Goal: Task Accomplishment & Management: Use online tool/utility

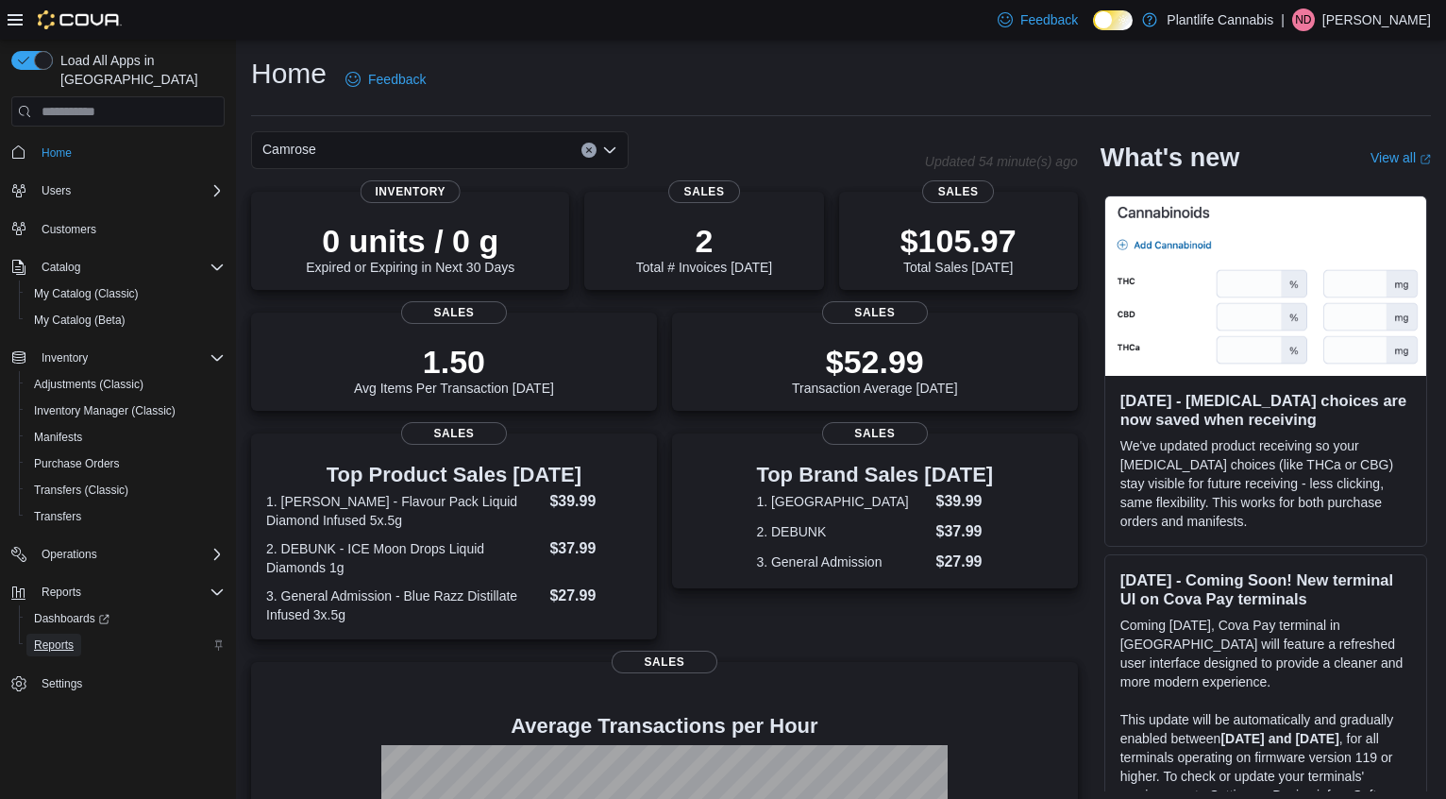
click at [69, 637] on span "Reports" at bounding box center [54, 644] width 40 height 15
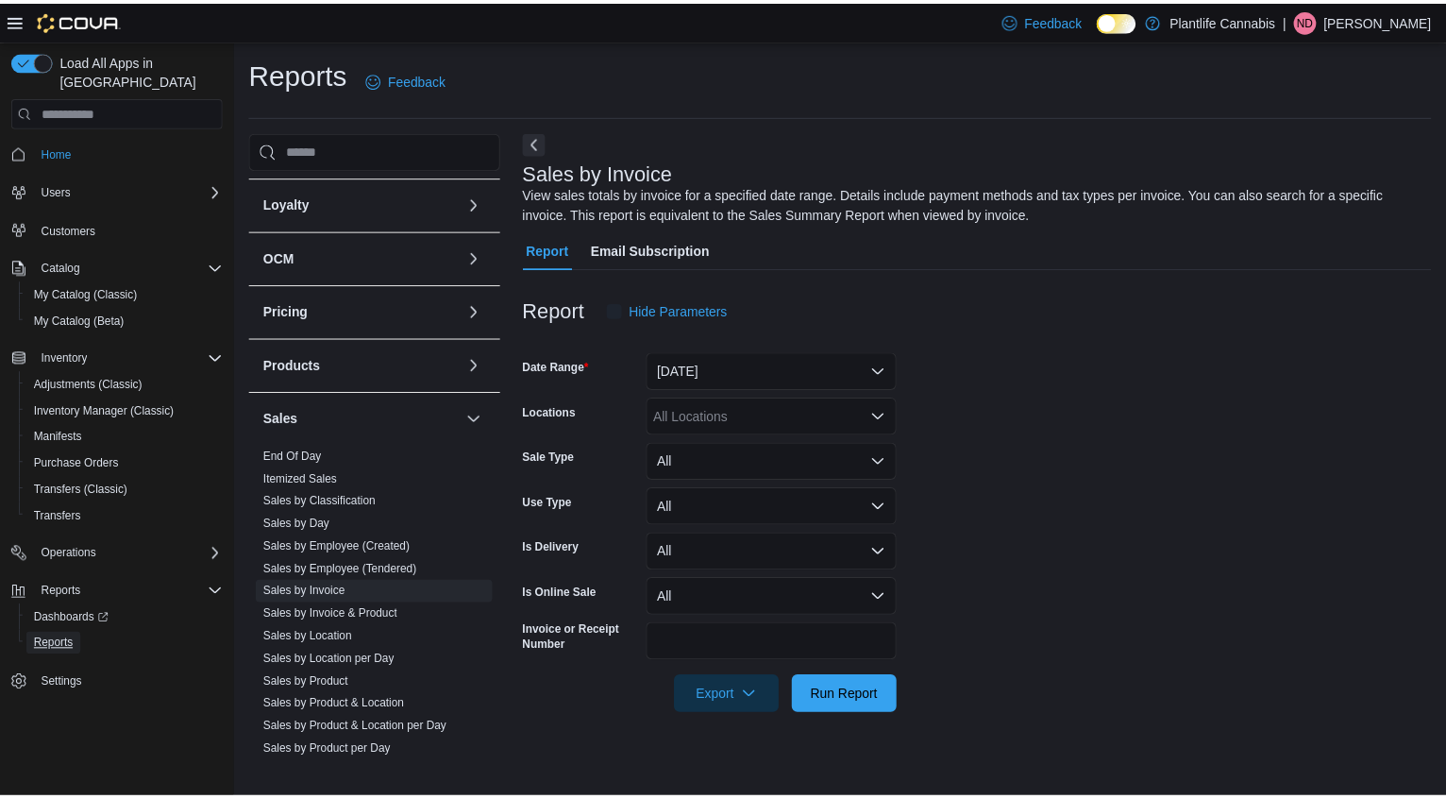
scroll to position [282, 0]
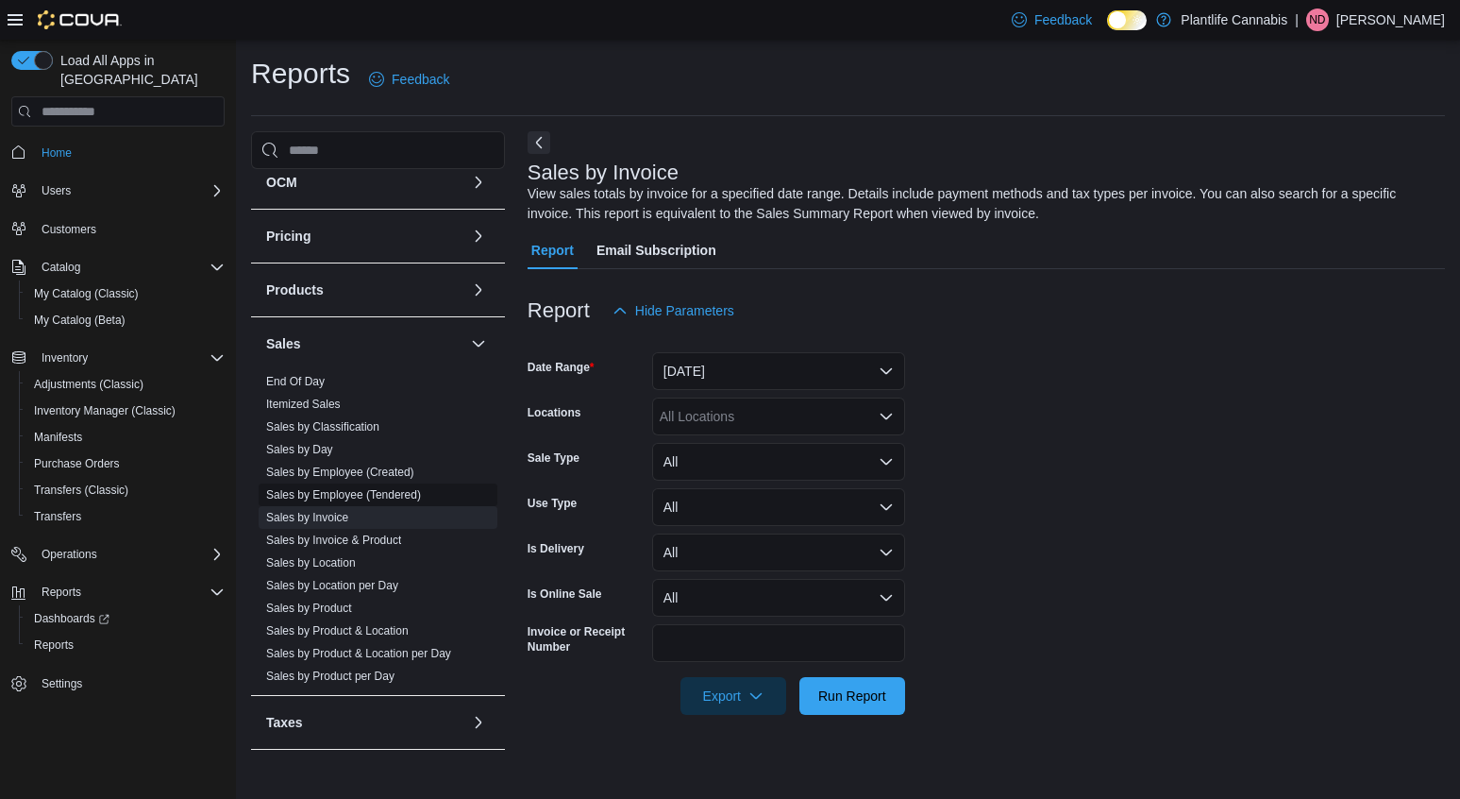
click at [366, 494] on link "Sales by Employee (Tendered)" at bounding box center [343, 494] width 155 height 13
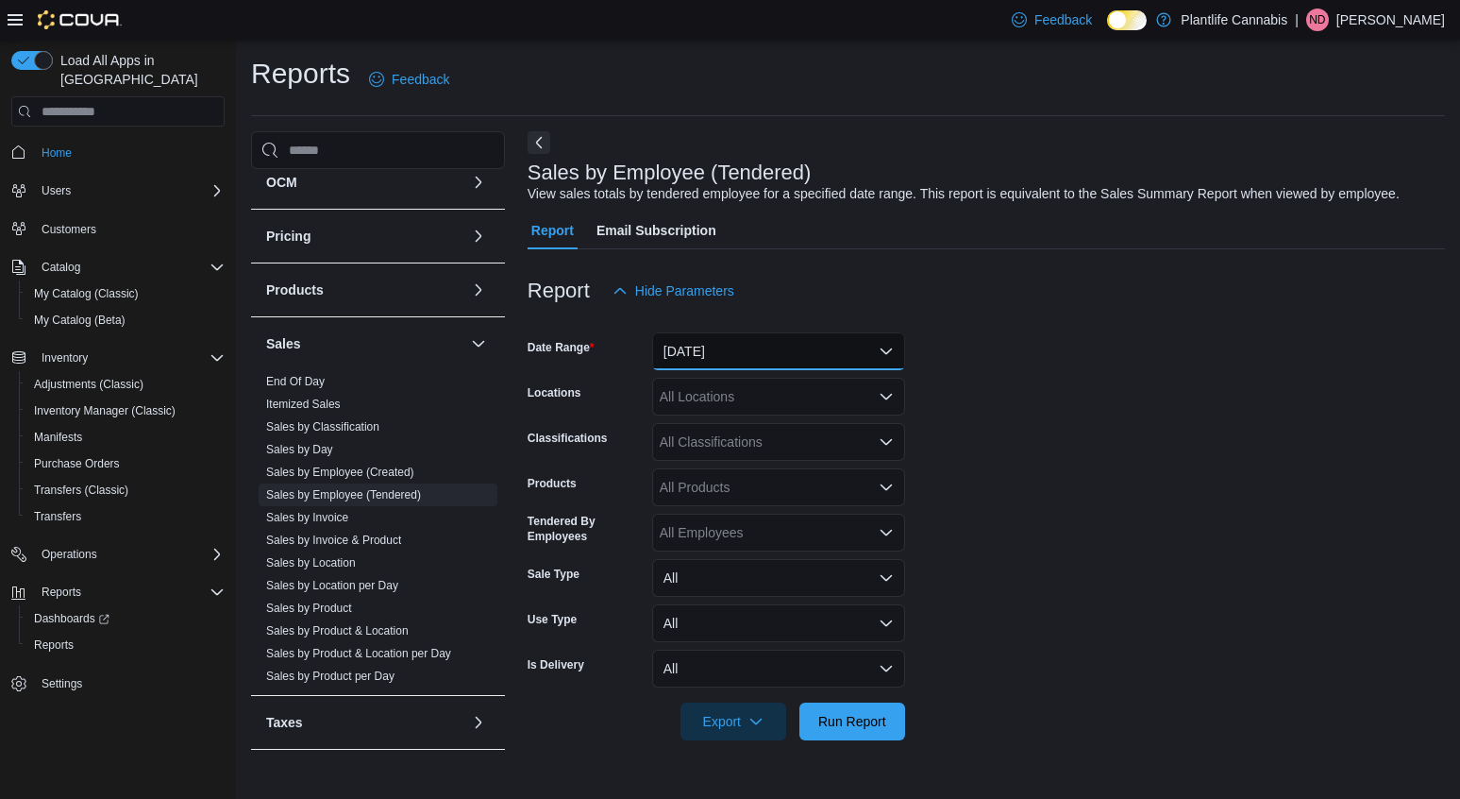
click at [740, 358] on button "[DATE]" at bounding box center [778, 351] width 253 height 38
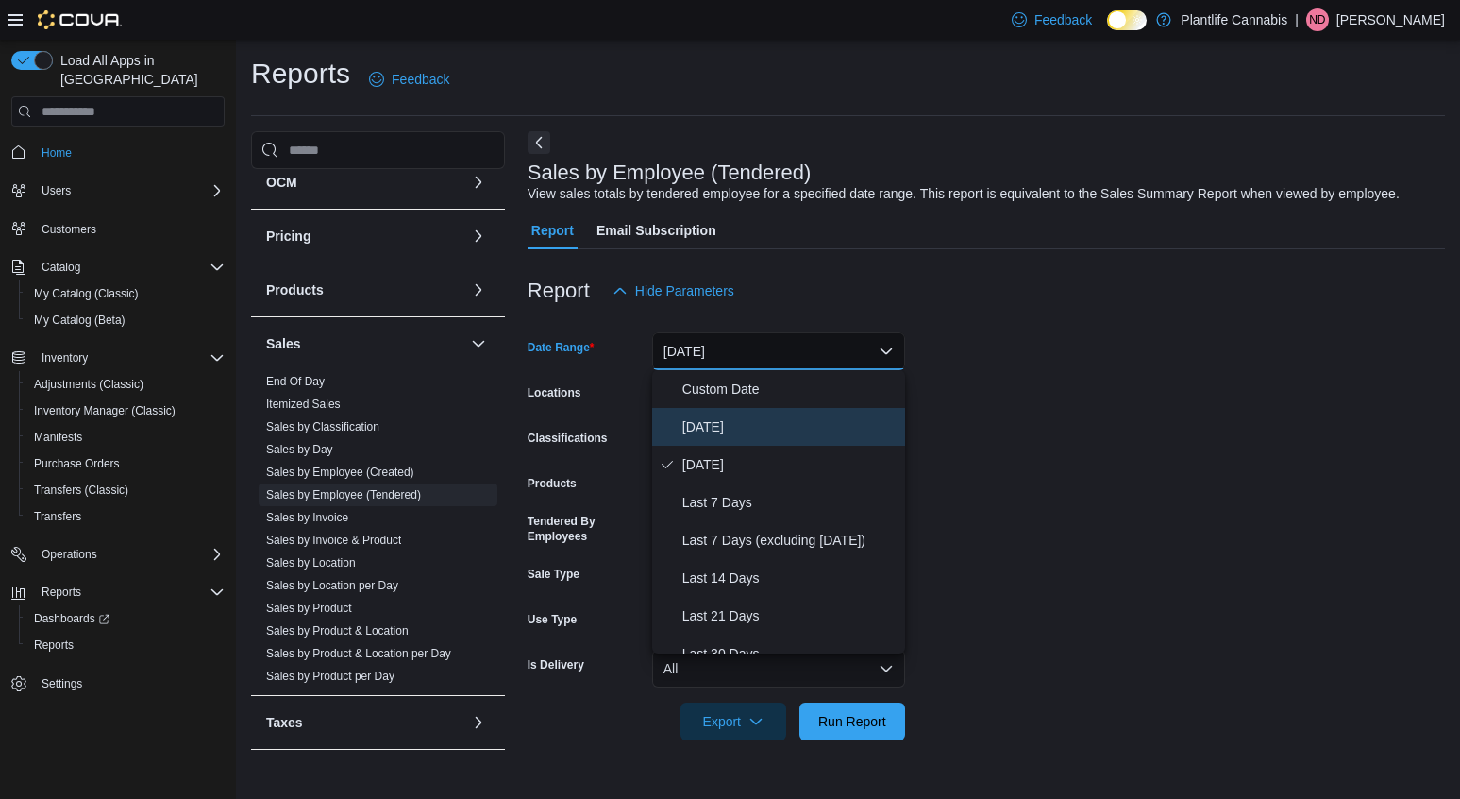
click at [736, 419] on span "[DATE]" at bounding box center [790, 426] width 215 height 23
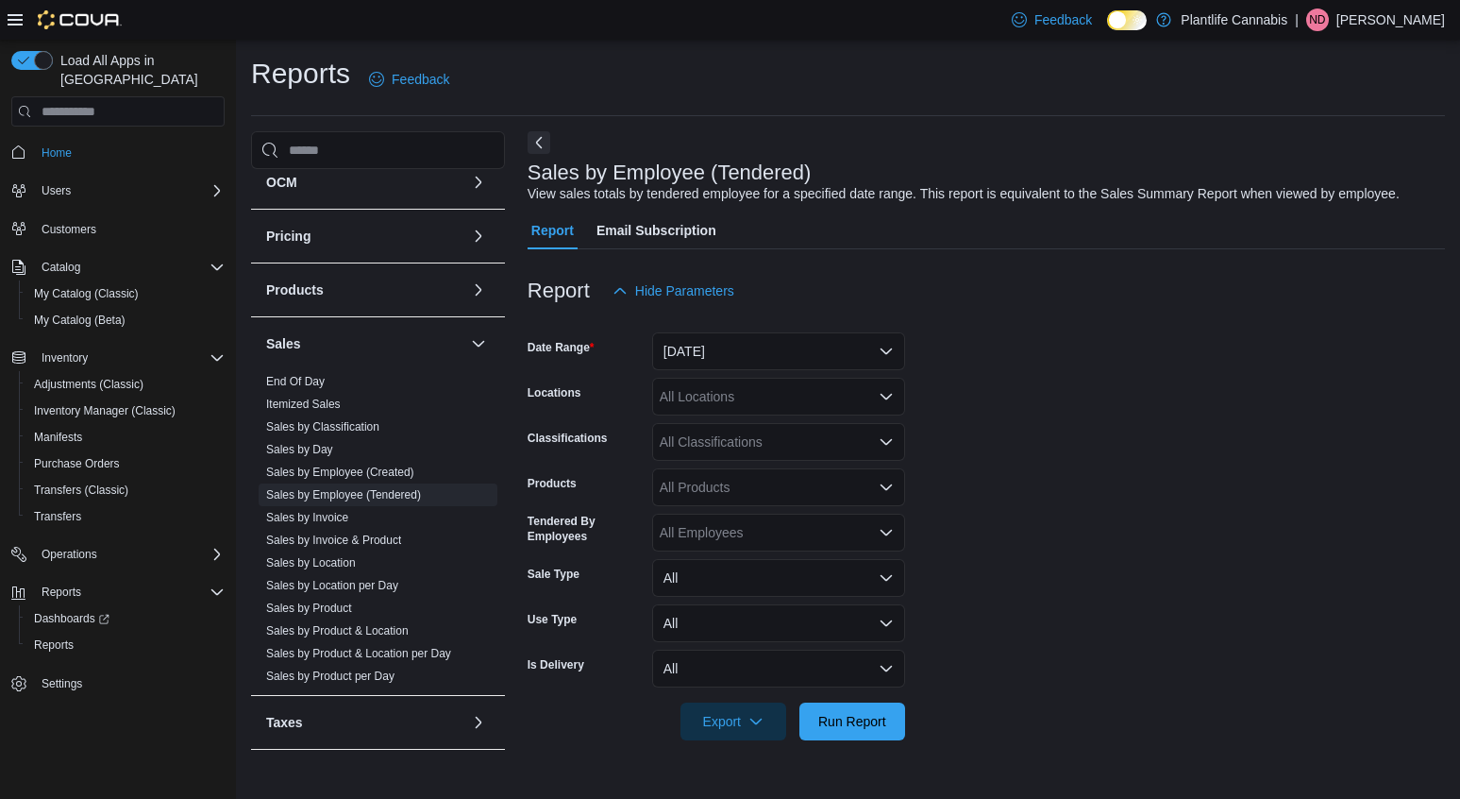
click at [1140, 364] on form "Date Range [DATE] Locations All Locations Classifications All Classifications P…" at bounding box center [987, 525] width 918 height 431
click at [854, 731] on span "Run Report" at bounding box center [852, 720] width 83 height 38
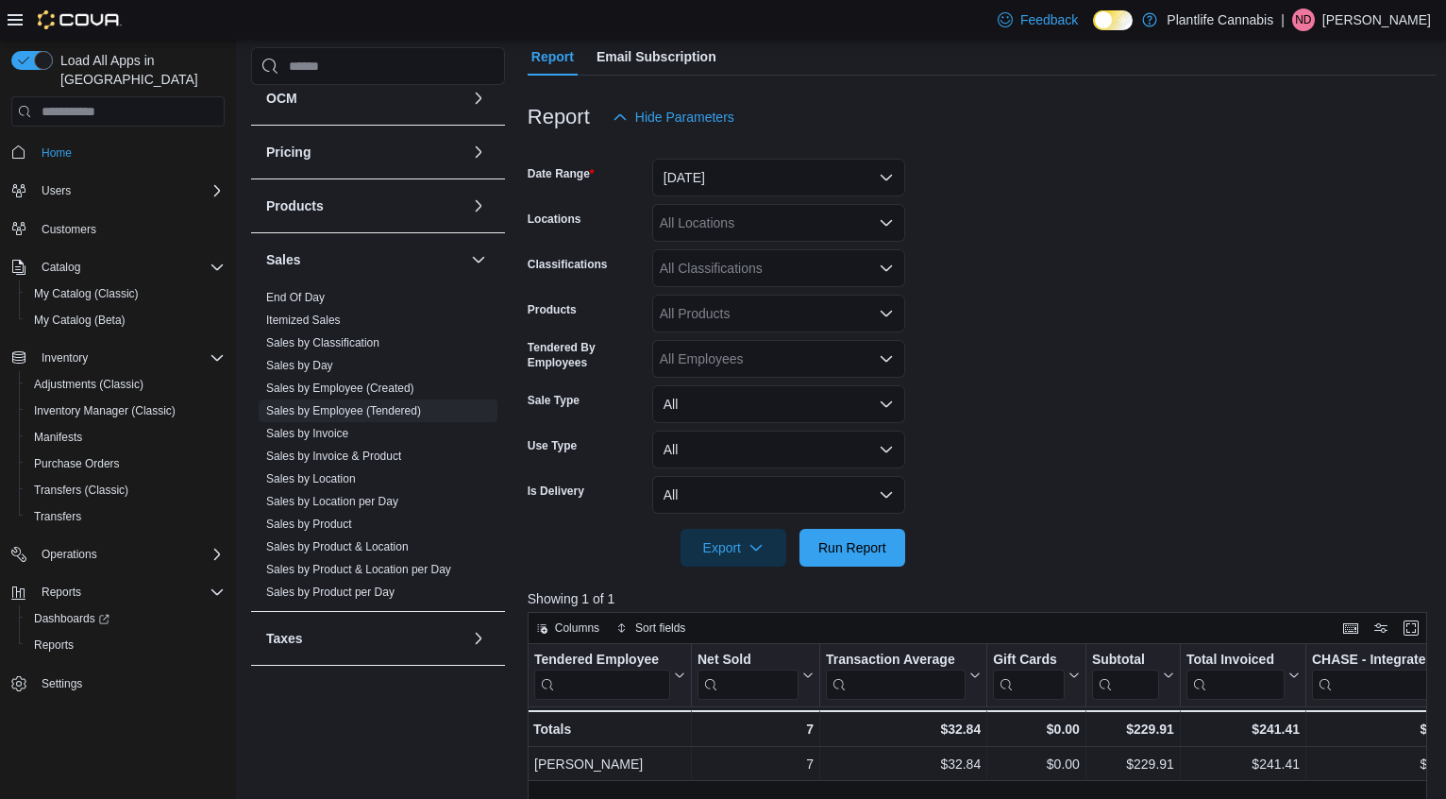
scroll to position [641, 0]
